Goal: Book appointment/travel/reservation

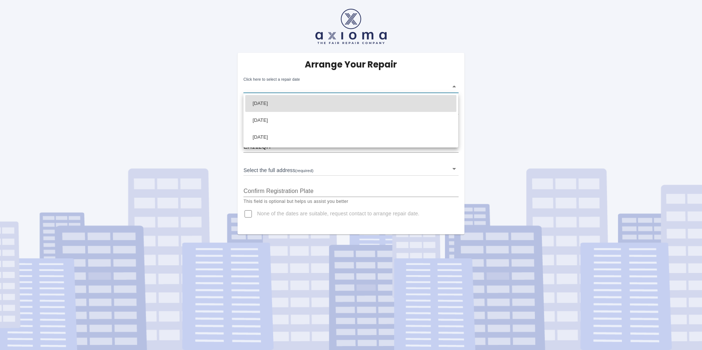
click at [289, 84] on body "Arrange Your Repair Click here to select a repair date ​ Phone Number   * 07989…" at bounding box center [351, 175] width 702 height 350
click at [409, 233] on div at bounding box center [351, 175] width 702 height 350
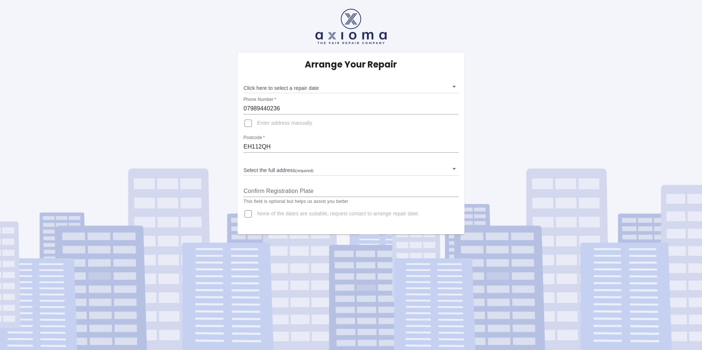
click at [401, 217] on span "None of the dates are suitable, request contact to arrange repair date." at bounding box center [338, 213] width 162 height 7
click at [257, 217] on input "None of the dates are suitable, request contact to arrange repair date." at bounding box center [248, 214] width 18 height 18
checkbox input "true"
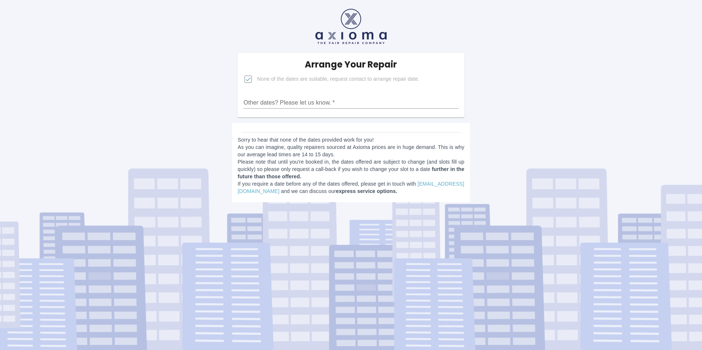
click at [306, 95] on div "Other dates? Please let us know.   *" at bounding box center [350, 100] width 215 height 18
click at [305, 102] on input "Other dates? Please let us know.   *" at bounding box center [350, 103] width 215 height 12
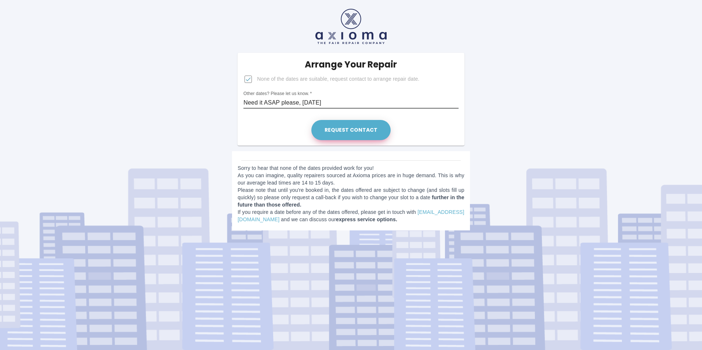
type input "Need it ASAP please, within 7 days"
click at [339, 136] on button "Request contact" at bounding box center [350, 130] width 79 height 20
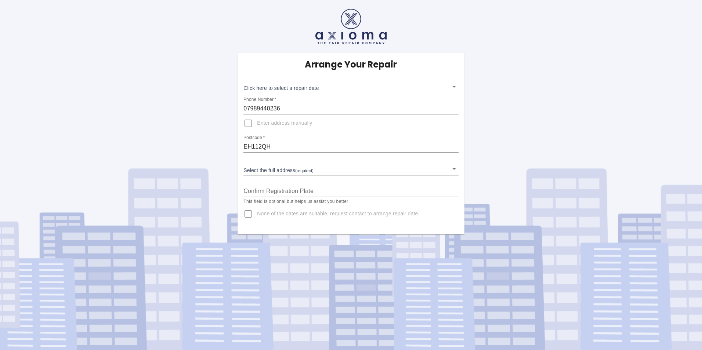
click at [330, 86] on body "Arrange Your Repair Click here to select a repair date ​ Phone Number   * 07989…" at bounding box center [351, 175] width 702 height 350
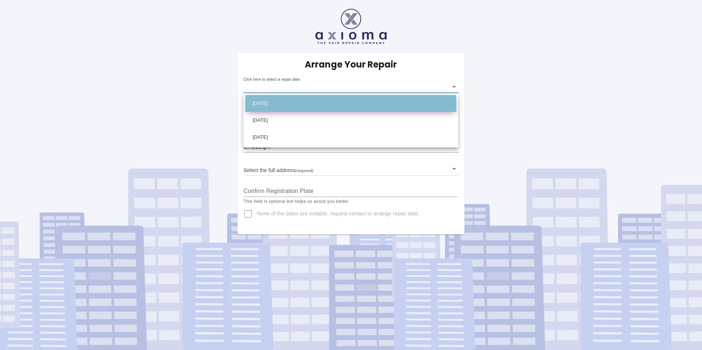
click at [333, 99] on li "[DATE]" at bounding box center [350, 103] width 211 height 17
type input "[DATE]T00:00:00.000Z"
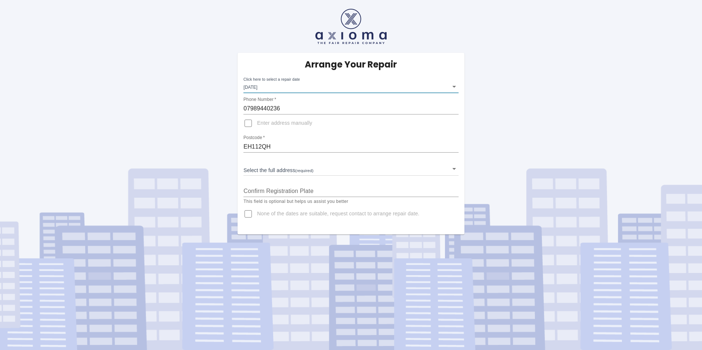
click at [275, 167] on body "Arrange Your Repair Click here to select a repair date [DATE] [DATE]T00:00:00.0…" at bounding box center [351, 175] width 702 height 350
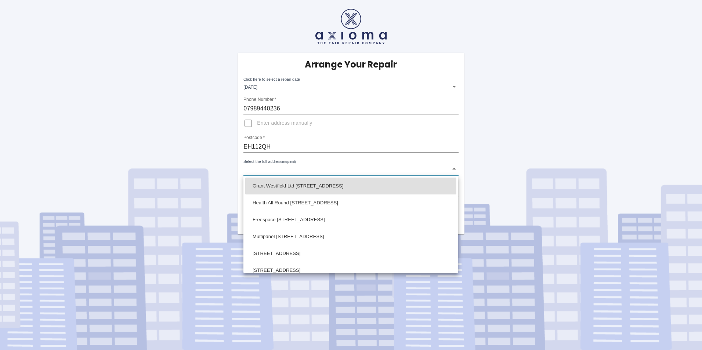
click at [135, 70] on div at bounding box center [351, 175] width 702 height 350
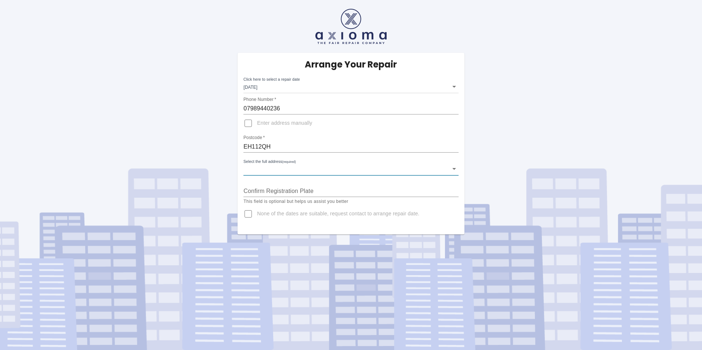
click at [289, 167] on body "Arrange Your Repair Click here to select a repair date [DATE] [DATE]T00:00:00.0…" at bounding box center [351, 175] width 702 height 350
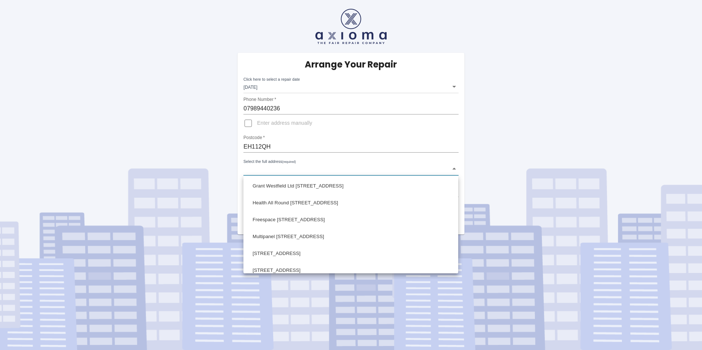
click at [290, 167] on div at bounding box center [351, 175] width 702 height 350
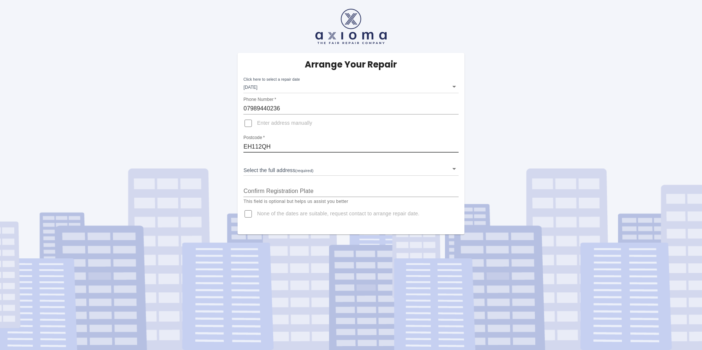
drag, startPoint x: 275, startPoint y: 148, endPoint x: 235, endPoint y: 144, distance: 40.3
click at [235, 144] on div "Arrange Your Repair Click here to select a repair date [DATE] [DATE]T00:00:00.0…" at bounding box center [351, 144] width 238 height 182
type input "EH4 7EE"
click at [244, 160] on div "Select the full address (required) ​" at bounding box center [350, 165] width 215 height 19
click at [255, 167] on body "Arrange Your Repair Click here to select a repair date [DATE] [DATE]T00:00:00.0…" at bounding box center [351, 175] width 702 height 350
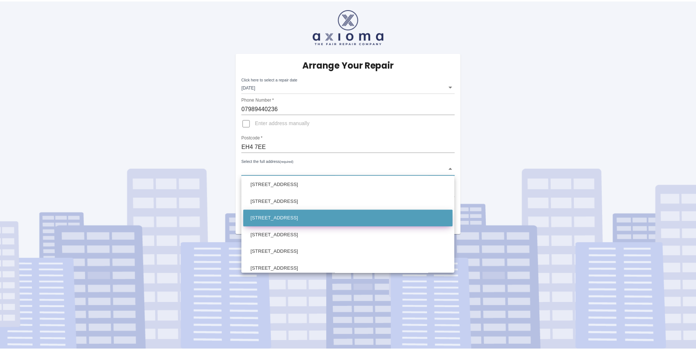
scroll to position [514, 0]
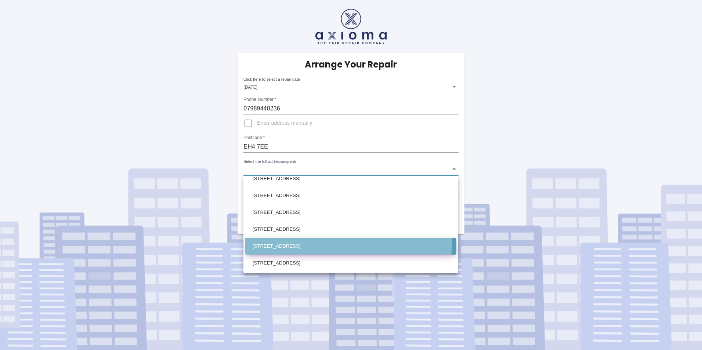
click at [279, 240] on li "[STREET_ADDRESS]" at bounding box center [350, 246] width 211 height 17
type input "[STREET_ADDRESS]"
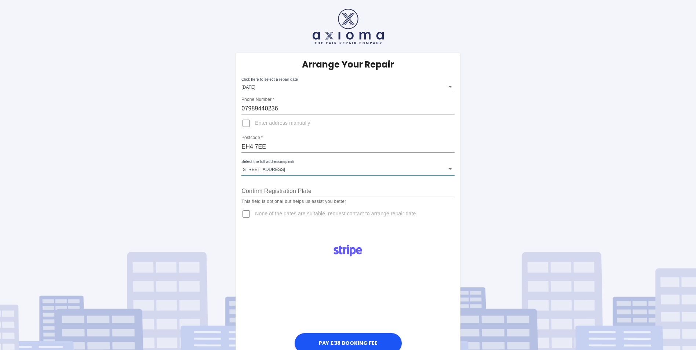
click at [269, 192] on input "Confirm Registration Plate" at bounding box center [348, 191] width 213 height 12
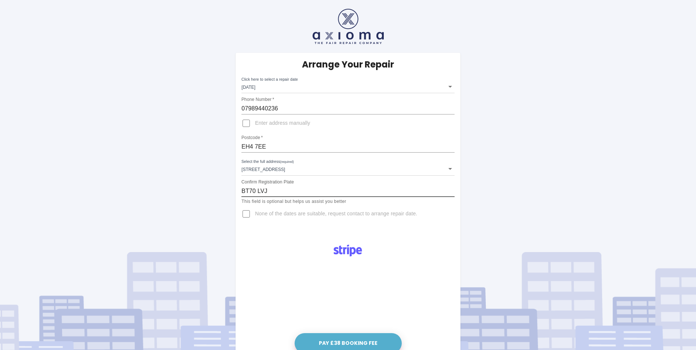
type input "BT70 LVJ"
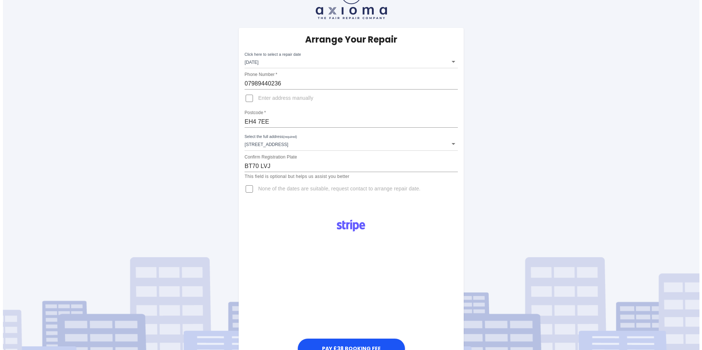
scroll to position [37, 0]
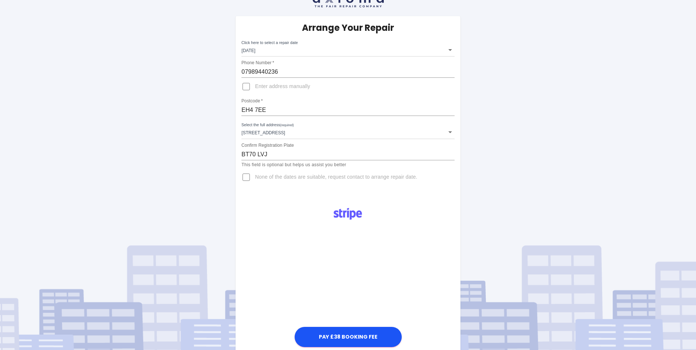
click at [317, 137] on body "Arrange Your Repair Click here to select a repair date [DATE] [DATE]T00:00:00.0…" at bounding box center [348, 194] width 696 height 463
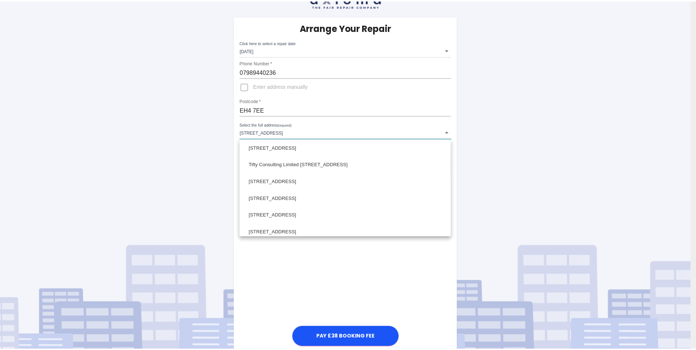
scroll to position [0, 0]
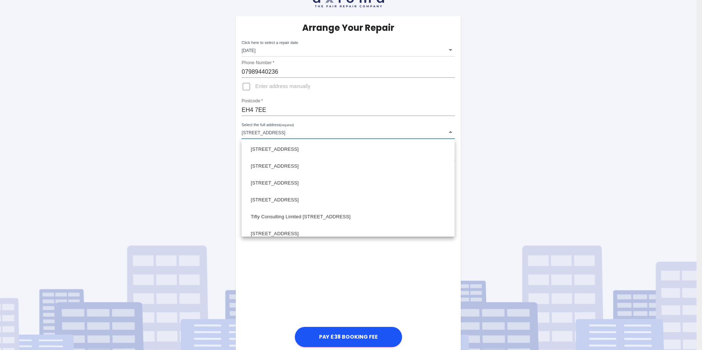
drag, startPoint x: 273, startPoint y: 103, endPoint x: 262, endPoint y: 110, distance: 13.3
click at [259, 110] on div at bounding box center [351, 175] width 702 height 350
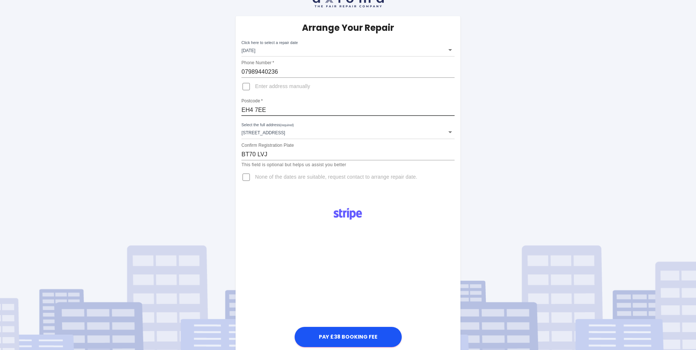
drag, startPoint x: 262, startPoint y: 110, endPoint x: 234, endPoint y: 111, distance: 28.3
drag, startPoint x: 261, startPoint y: 112, endPoint x: 242, endPoint y: 111, distance: 19.1
click at [242, 111] on input "EH4 7EE" at bounding box center [348, 110] width 213 height 12
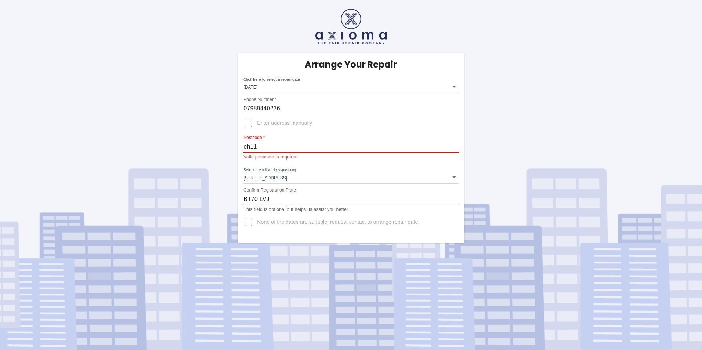
type input "EH11 2QH"
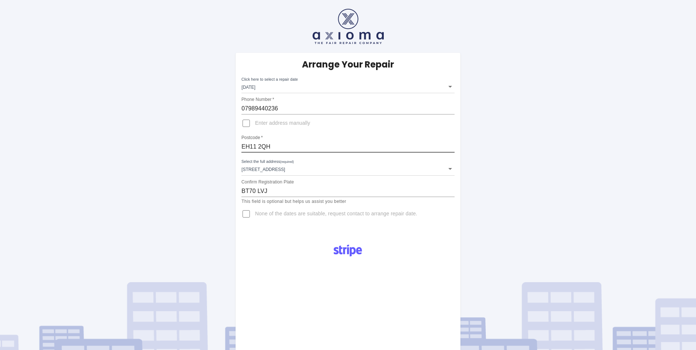
click at [320, 161] on div "Select the full address (required) [STREET_ADDRESS]" at bounding box center [348, 165] width 213 height 19
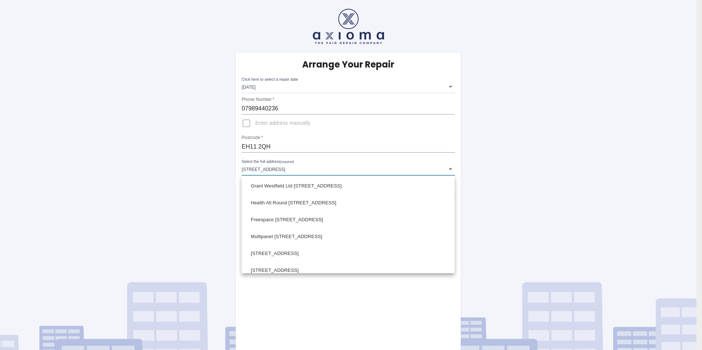
click at [322, 163] on body "Arrange Your Repair Click here to select a repair date [DATE] [DATE]T00:00:00.0…" at bounding box center [351, 231] width 702 height 463
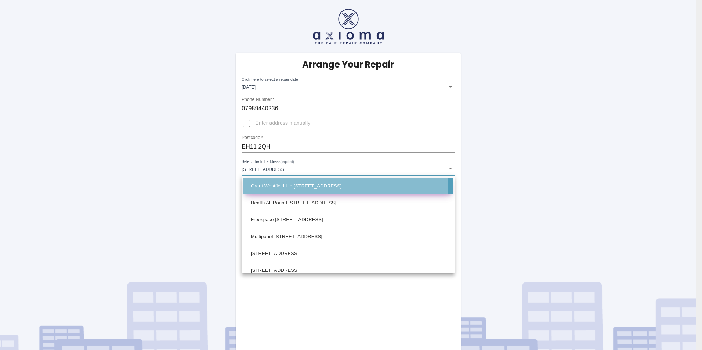
click at [315, 187] on li "Grant Westfield Ltd [STREET_ADDRESS]" at bounding box center [347, 186] width 209 height 17
type input "Grant Westfield Ltd [STREET_ADDRESS]"
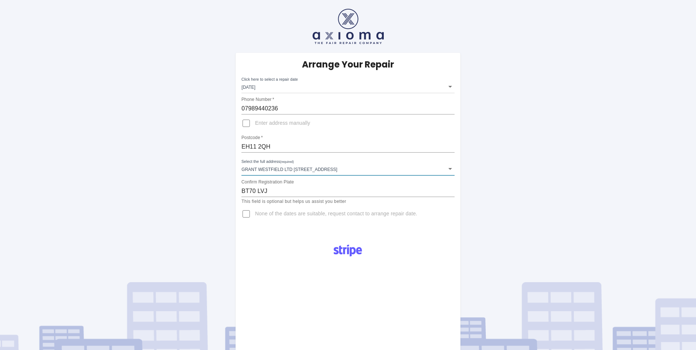
click at [285, 89] on body "Arrange Your Repair Click here to select a repair date [DATE] [DATE]T00:00:00.0…" at bounding box center [348, 231] width 696 height 463
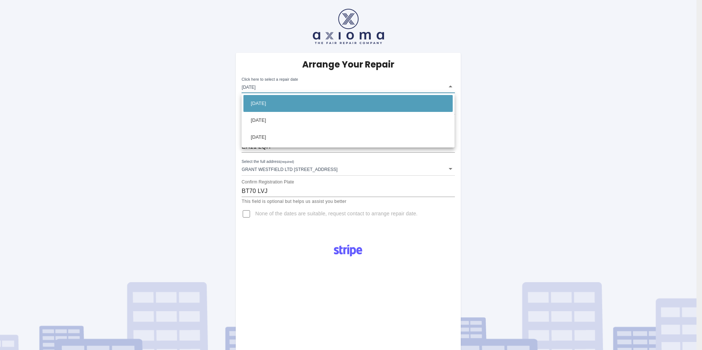
click at [285, 89] on div at bounding box center [351, 175] width 702 height 350
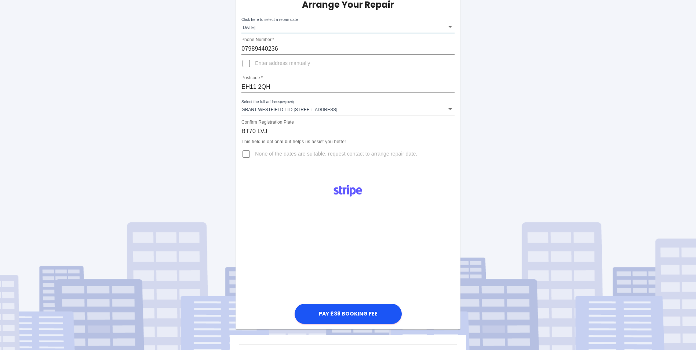
scroll to position [73, 0]
